Goal: Check status: Check status

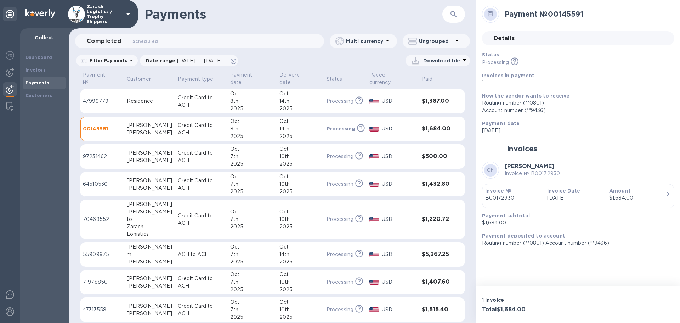
click at [92, 125] on p "00145591" at bounding box center [102, 128] width 38 height 7
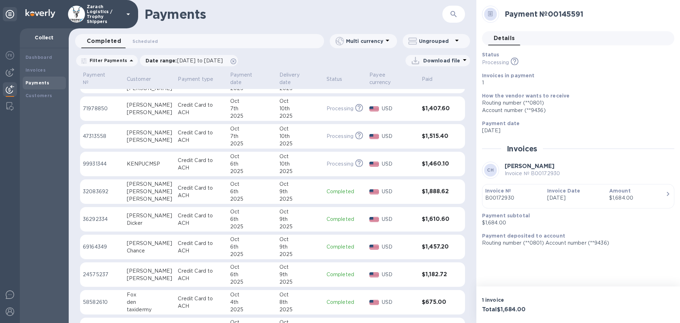
scroll to position [177, 0]
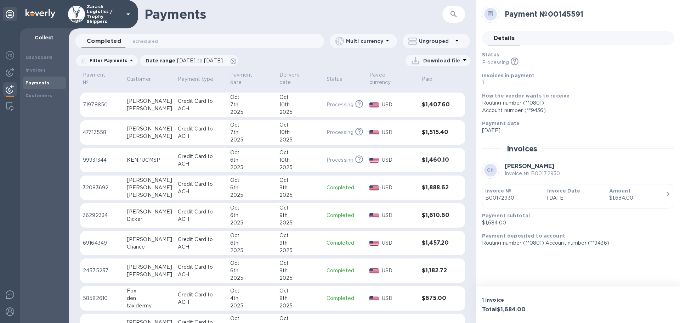
click at [103, 184] on p "32083692" at bounding box center [102, 187] width 38 height 7
click at [105, 203] on td "36292334" at bounding box center [102, 215] width 44 height 25
click at [99, 267] on p "24575237" at bounding box center [102, 270] width 38 height 7
click at [96, 232] on td "69164349" at bounding box center [102, 243] width 44 height 25
